Goal: Information Seeking & Learning: Learn about a topic

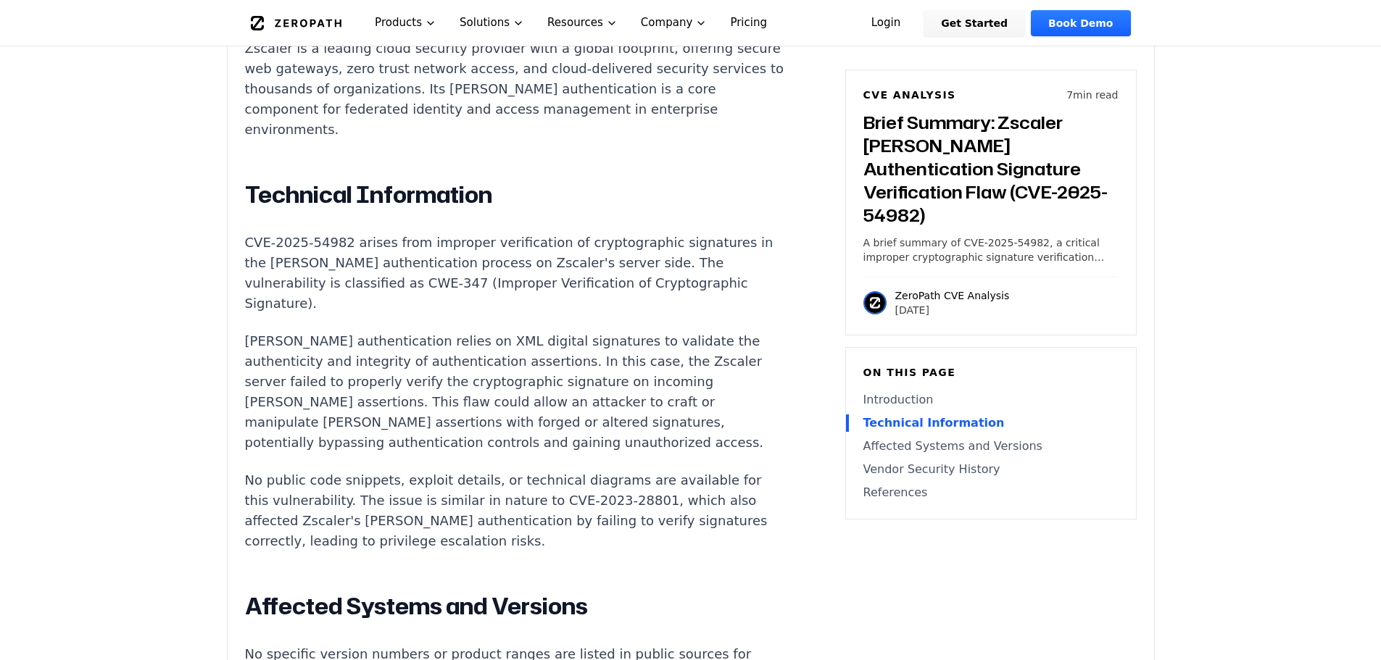
scroll to position [1232, 0]
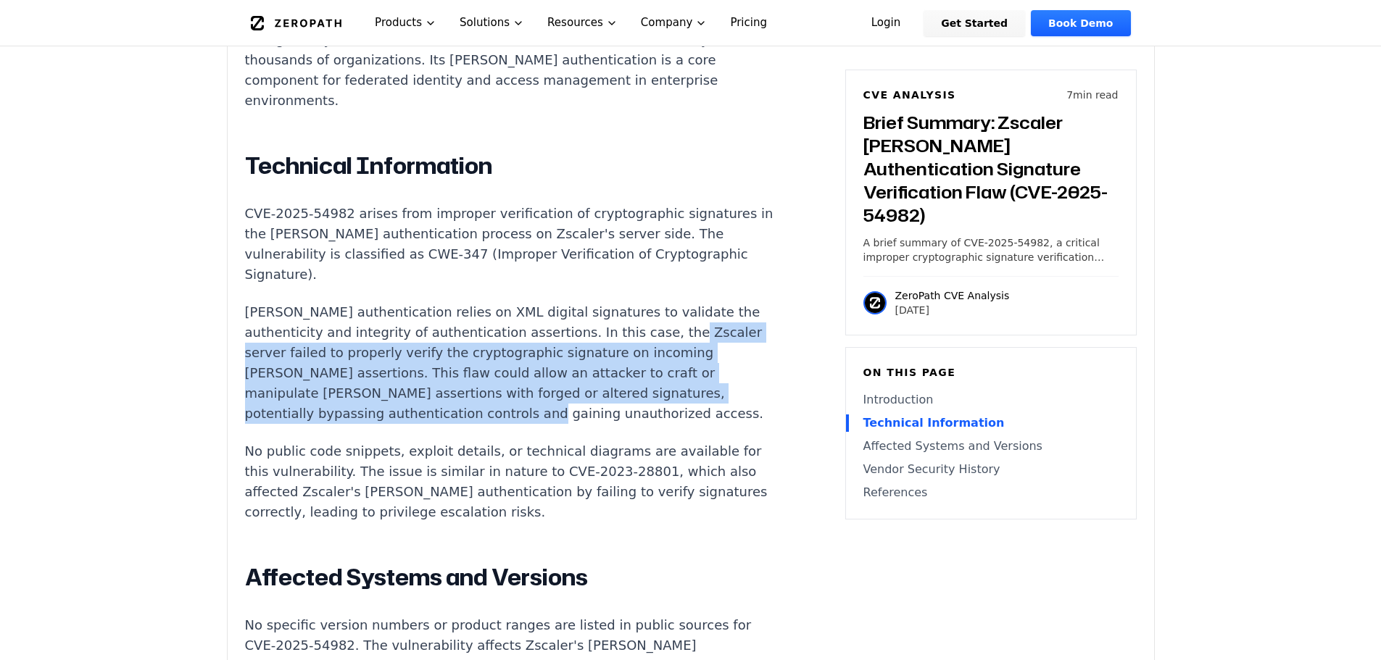
drag, startPoint x: 242, startPoint y: 244, endPoint x: 564, endPoint y: 312, distance: 328.9
click at [564, 312] on div "Experimental AI-Generated Content This CVE analysis is an experimental publicat…" at bounding box center [691, 249] width 926 height 1955
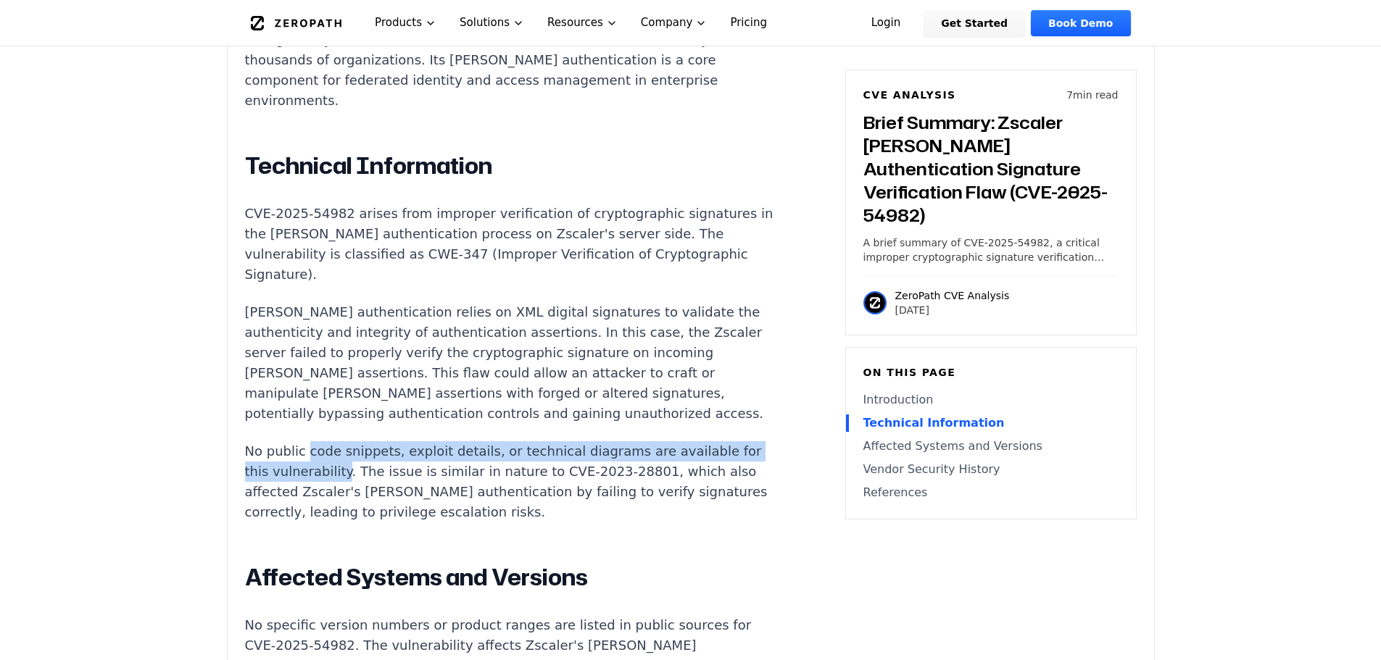
drag, startPoint x: 307, startPoint y: 354, endPoint x: 340, endPoint y: 361, distance: 34.0
click at [340, 441] on p "No public code snippets, exploit details, or technical diagrams are available f…" at bounding box center [514, 481] width 539 height 81
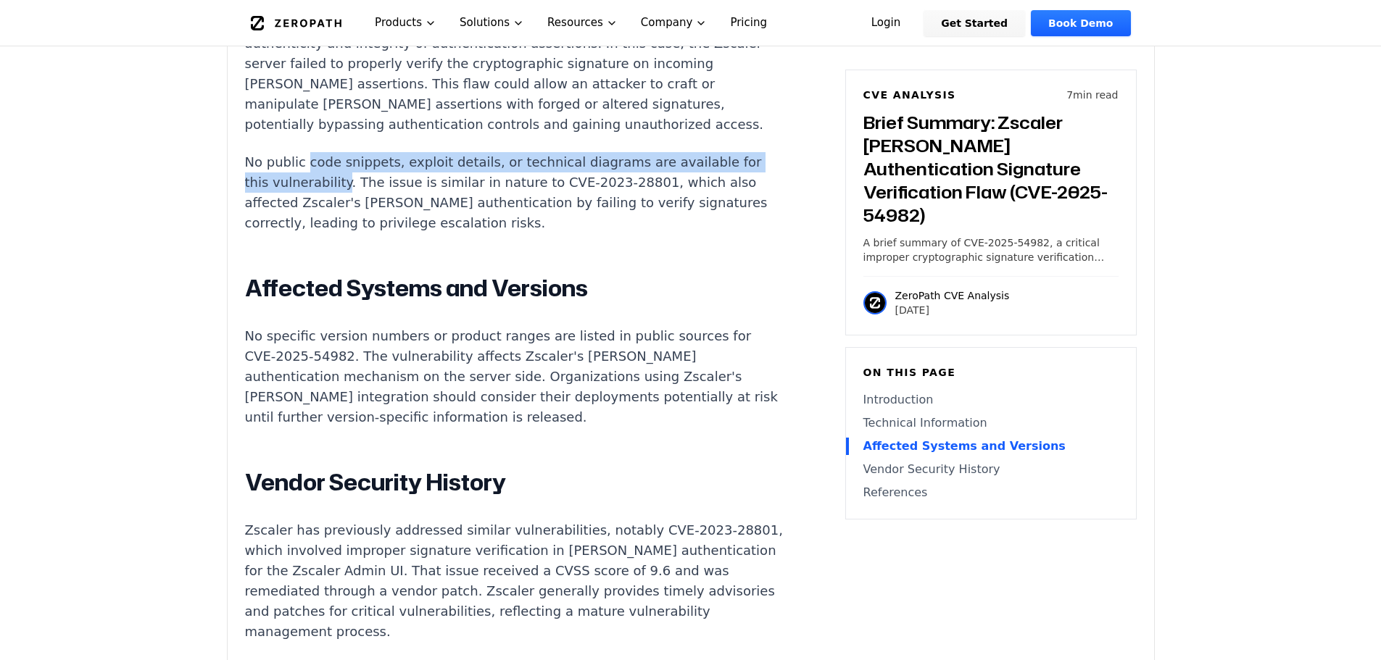
scroll to position [1522, 0]
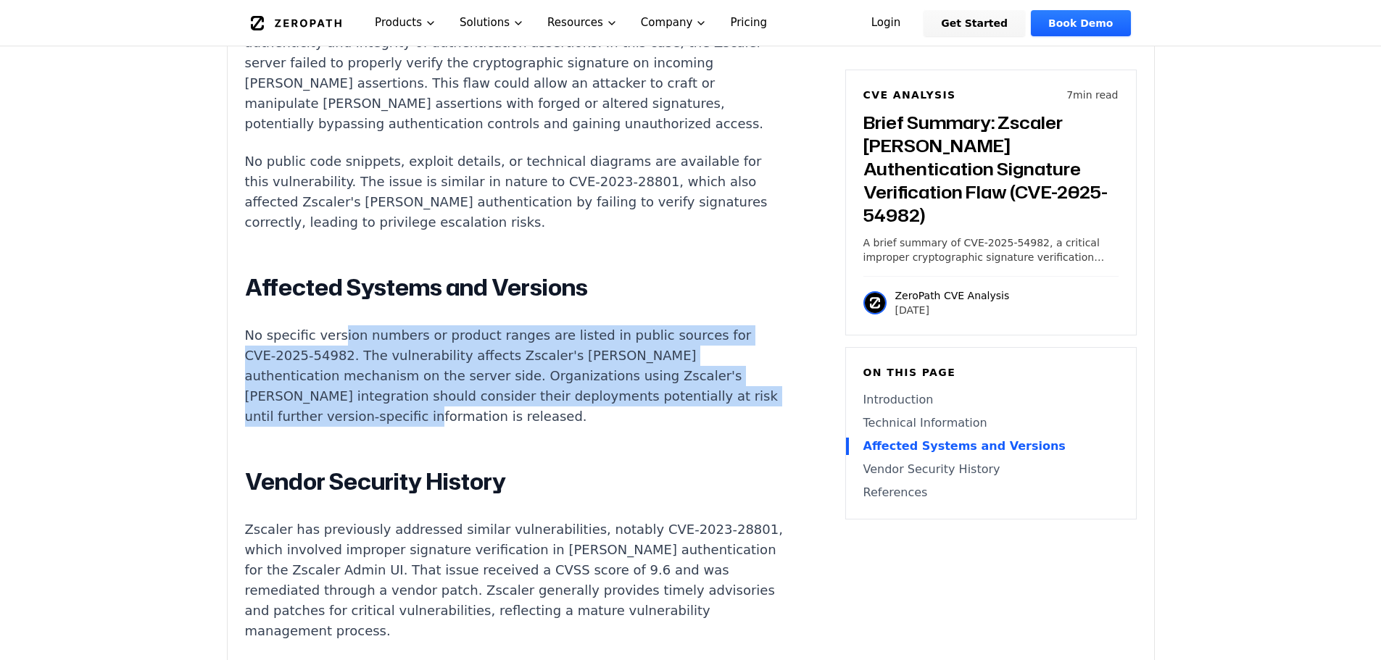
drag, startPoint x: 336, startPoint y: 230, endPoint x: 399, endPoint y: 307, distance: 98.8
click at [399, 325] on p "No specific version numbers or product ranges are listed in public sources for …" at bounding box center [514, 375] width 539 height 101
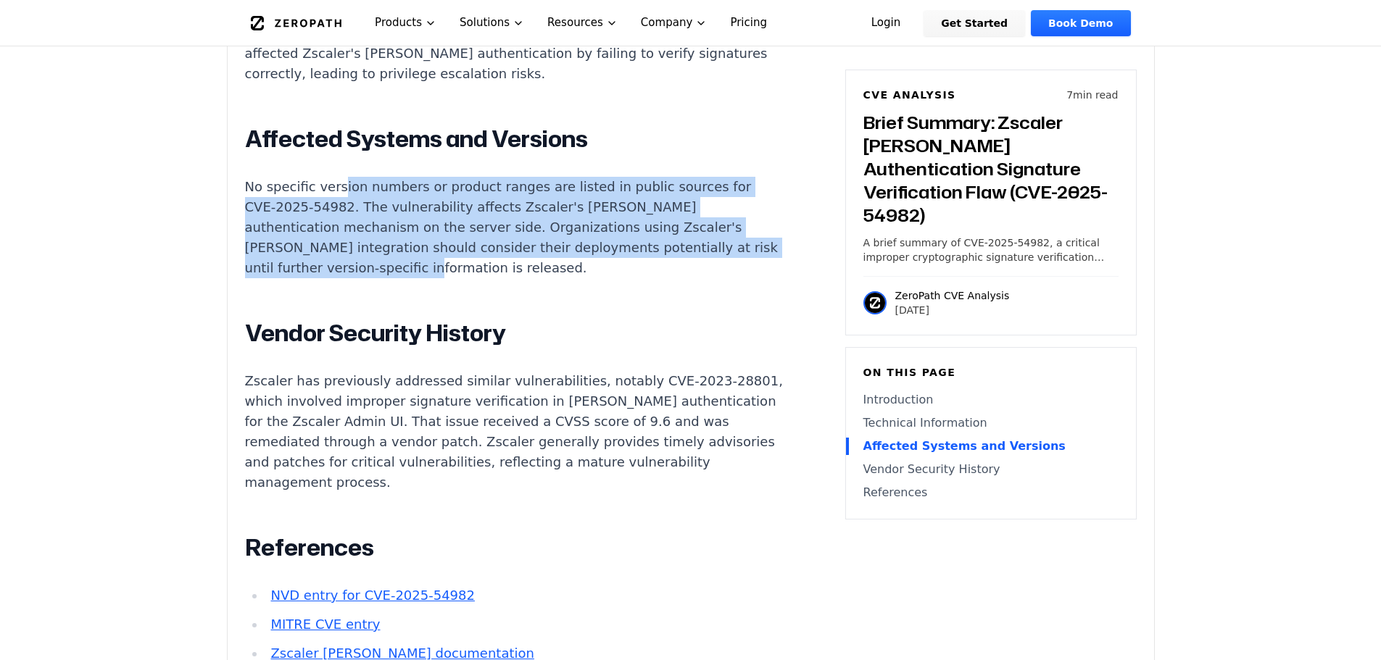
scroll to position [1739, 0]
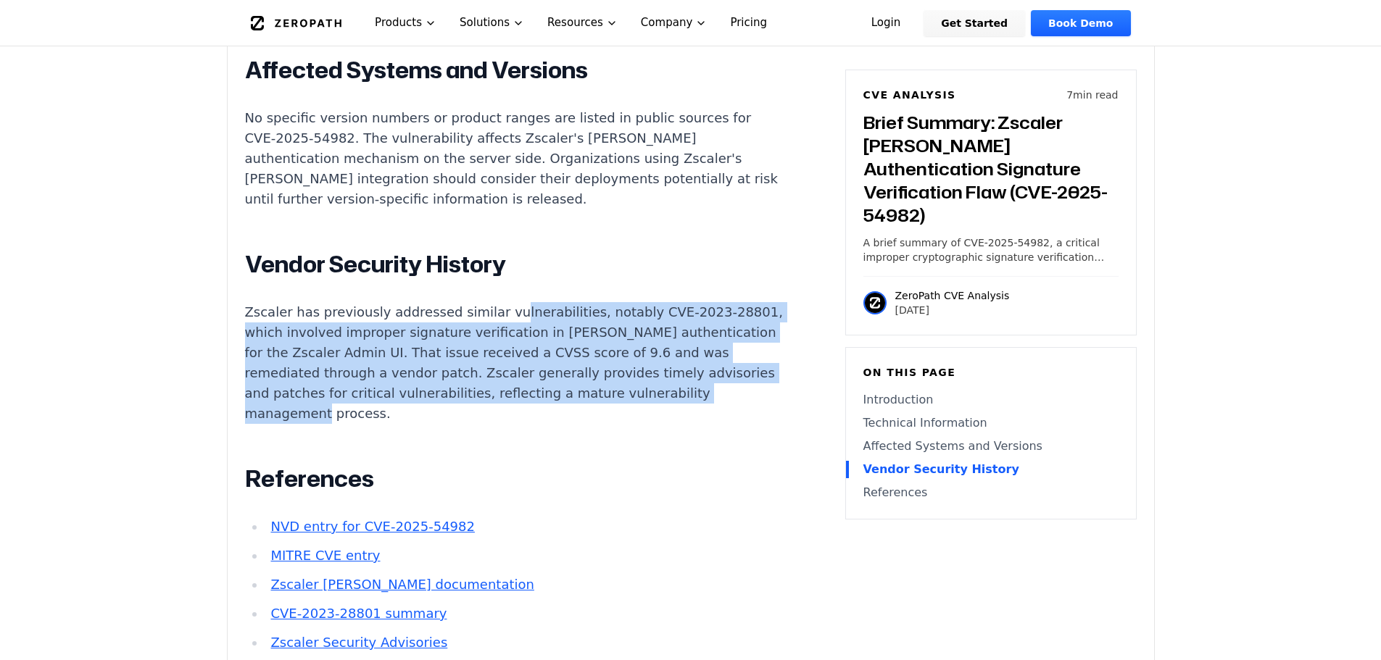
drag, startPoint x: 491, startPoint y: 207, endPoint x: 446, endPoint y: 302, distance: 105.0
click at [446, 302] on p "Zscaler has previously addressed similar vulnerabilities, notably CVE-2023-2880…" at bounding box center [514, 363] width 539 height 122
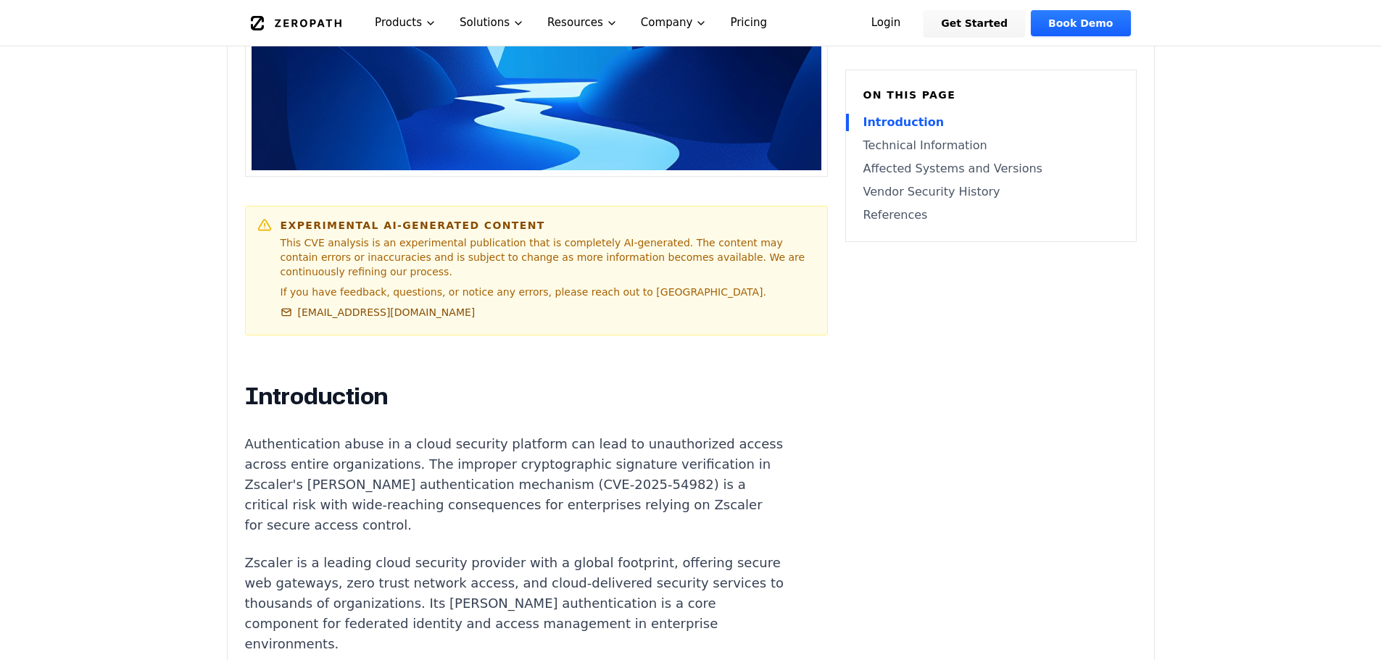
scroll to position [725, 0]
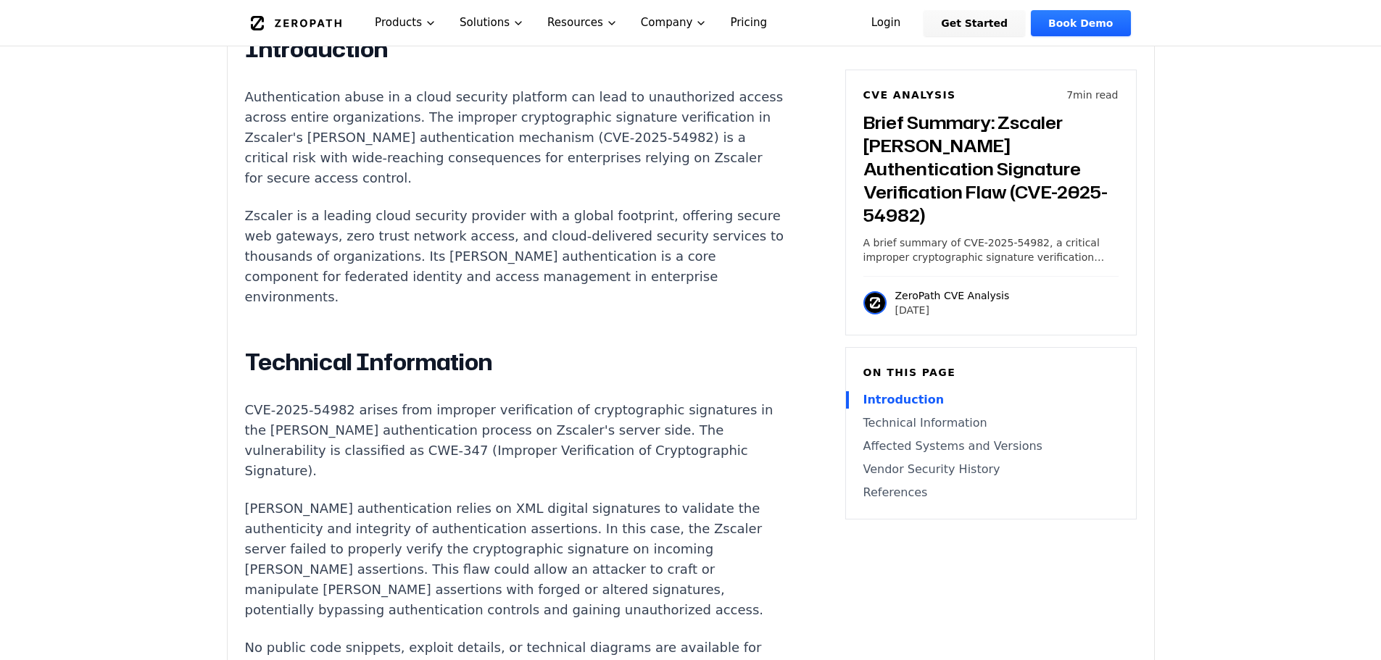
scroll to position [1087, 0]
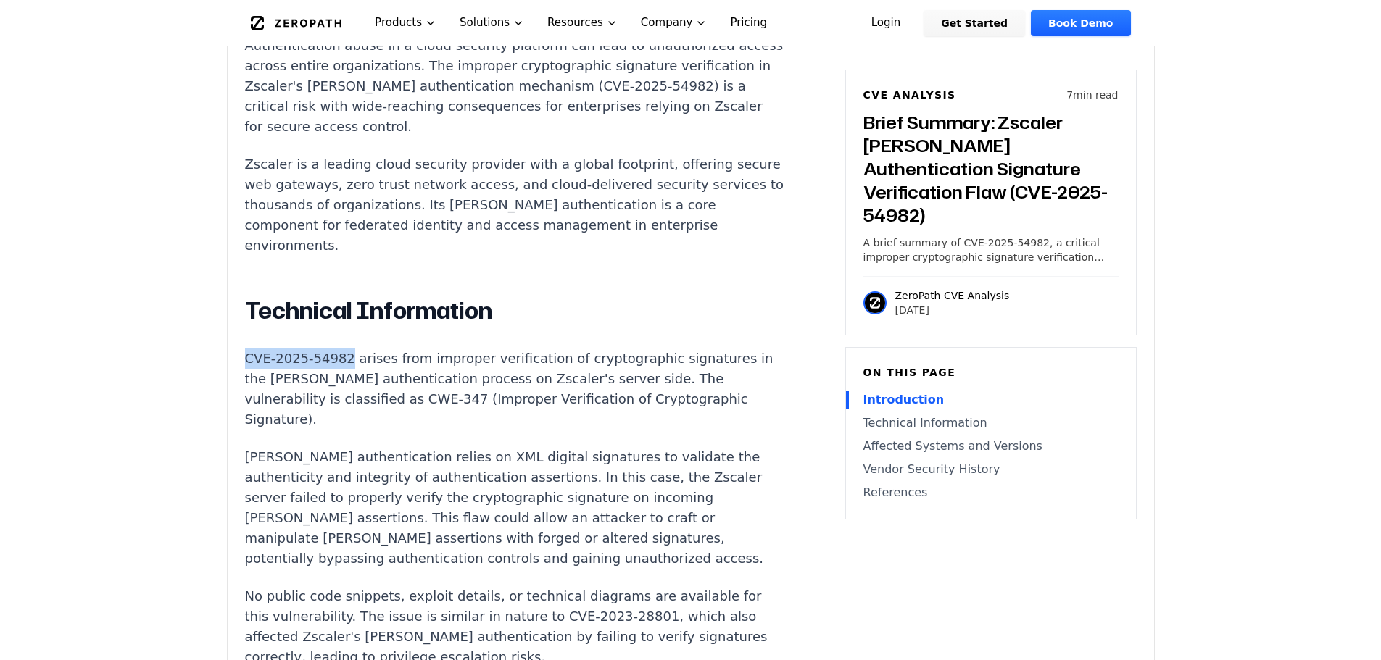
drag, startPoint x: 244, startPoint y: 273, endPoint x: 341, endPoint y: 275, distance: 96.4
click at [341, 349] on p "CVE-2025-54982 arises from improper verification of cryptographic signatures in…" at bounding box center [514, 389] width 539 height 81
copy p "CVE-2025-54982"
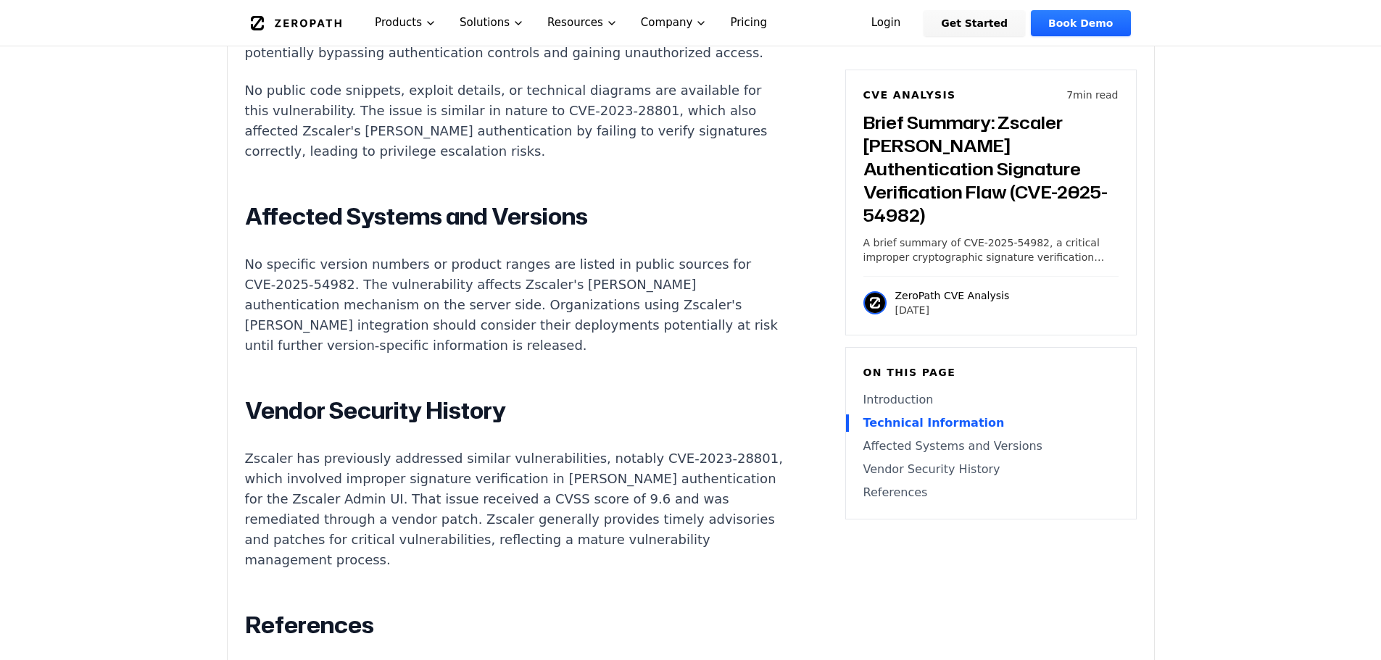
scroll to position [1812, 0]
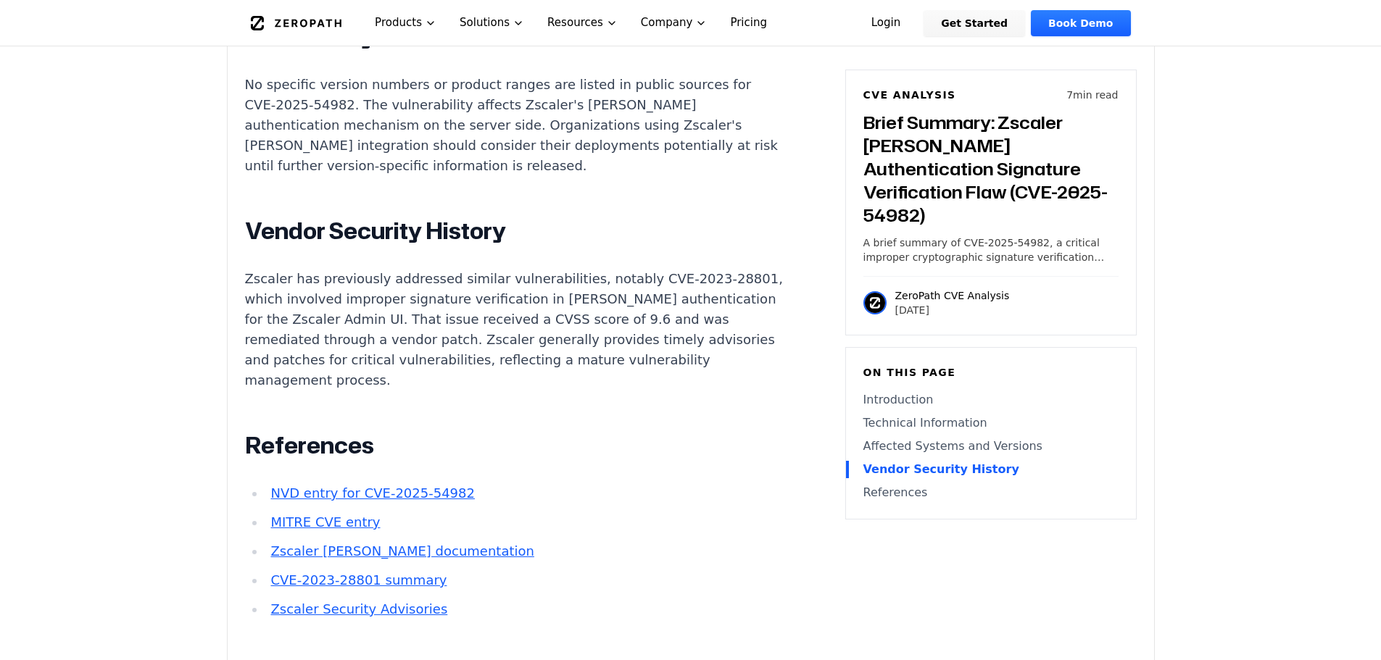
drag, startPoint x: 619, startPoint y: 232, endPoint x: 601, endPoint y: 283, distance: 54.6
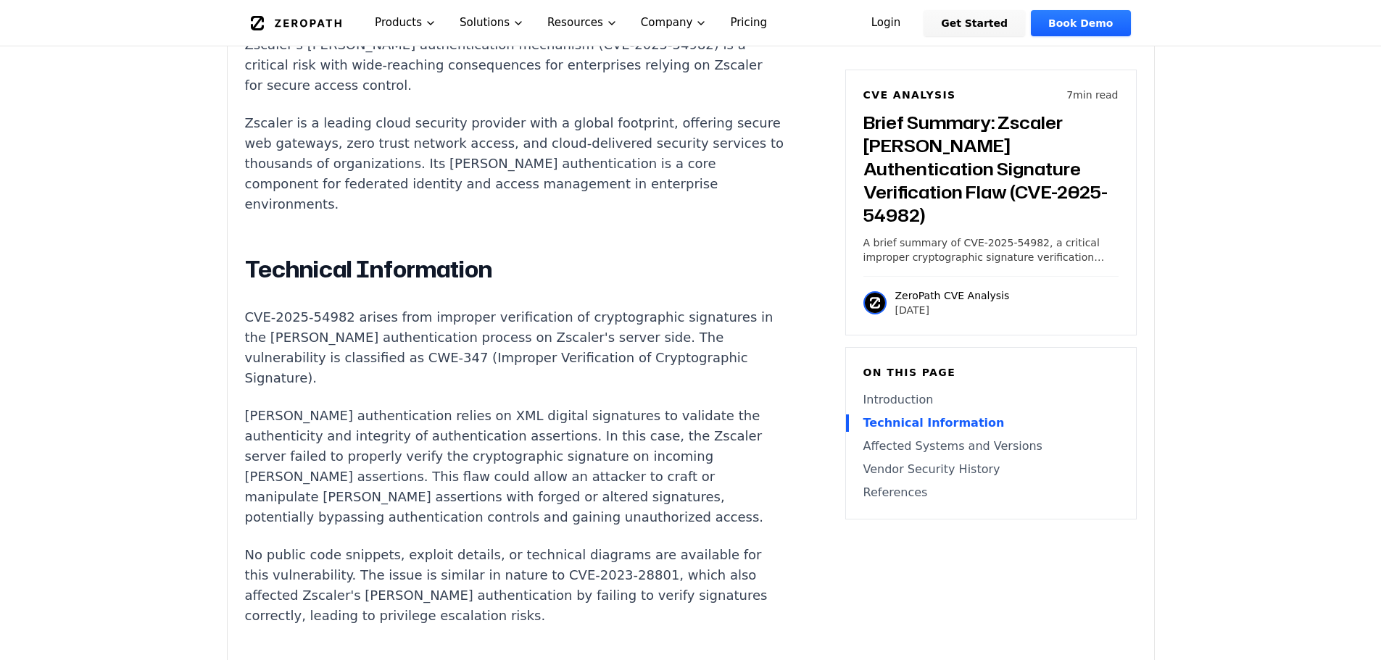
scroll to position [1107, 0]
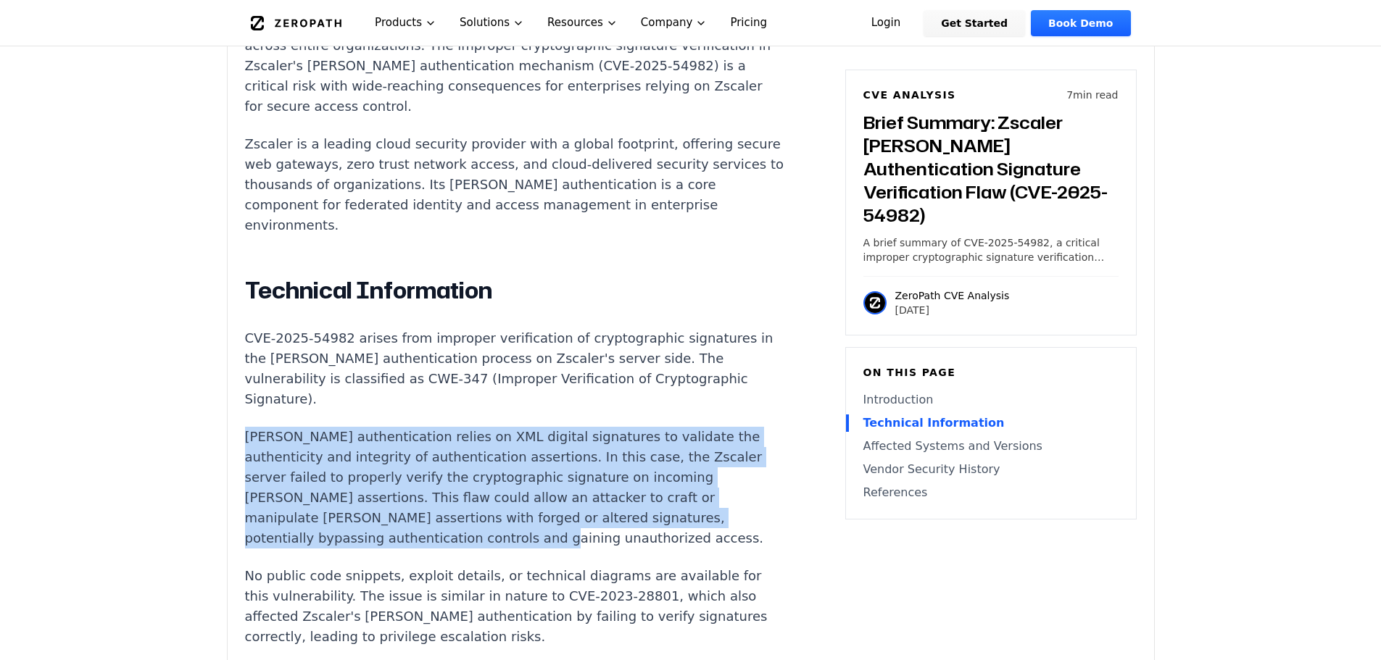
drag, startPoint x: 246, startPoint y: 329, endPoint x: 599, endPoint y: 439, distance: 369.7
click at [599, 439] on p "[PERSON_NAME] authentication relies on XML digital signatures to validate the a…" at bounding box center [514, 488] width 539 height 122
copy p "[PERSON_NAME] authentication relies on XML digital signatures to validate the a…"
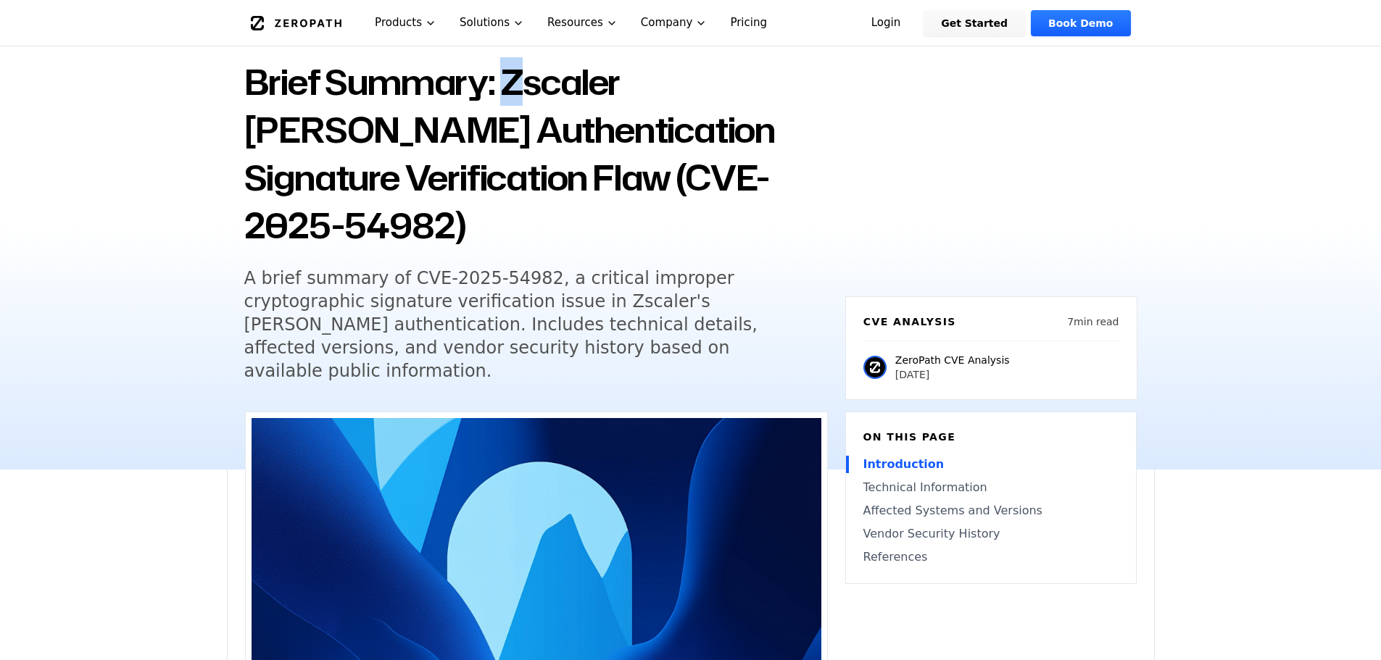
scroll to position [88, 0]
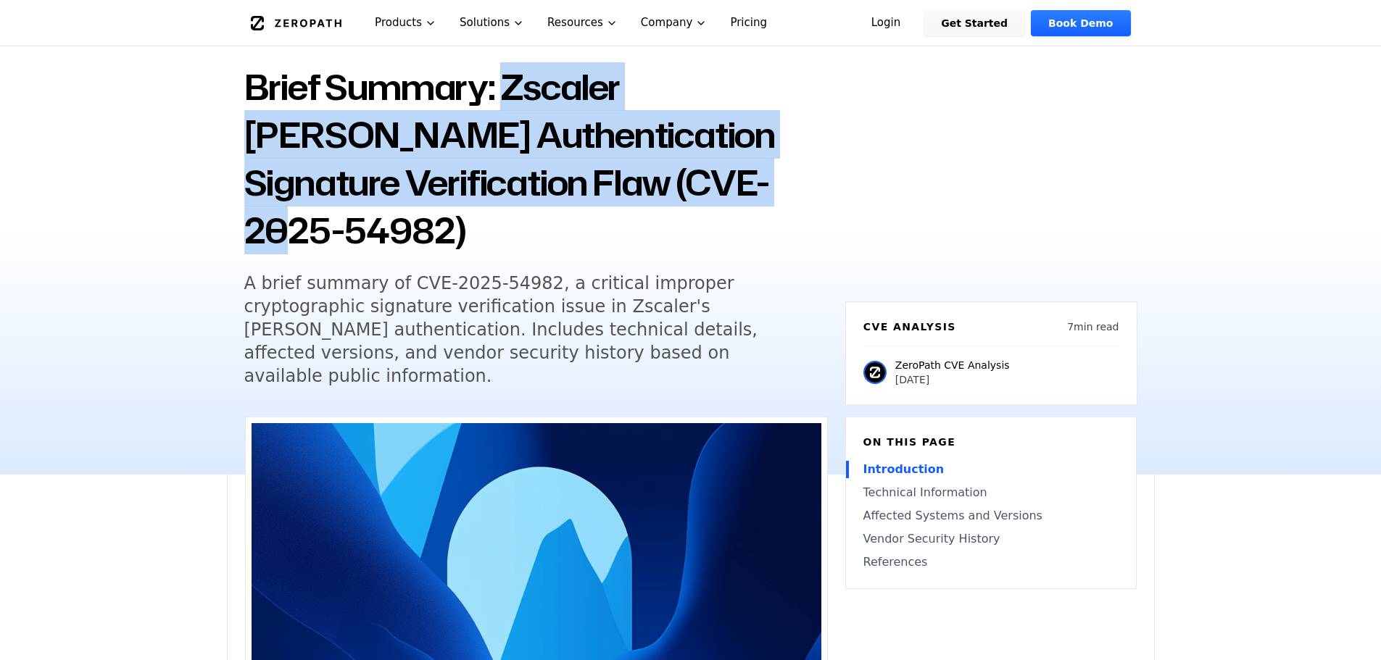
drag, startPoint x: 515, startPoint y: 80, endPoint x: 849, endPoint y: 159, distance: 343.3
click at [849, 159] on div "Back to Blog Brief Summary: Zscaler SAML Authentication Signature Verification …" at bounding box center [691, 231] width 928 height 487
copy h1 "Zscaler SAML Authentication Signature Verification Flaw (CVE-2025-54982)"
